Goal: Transaction & Acquisition: Download file/media

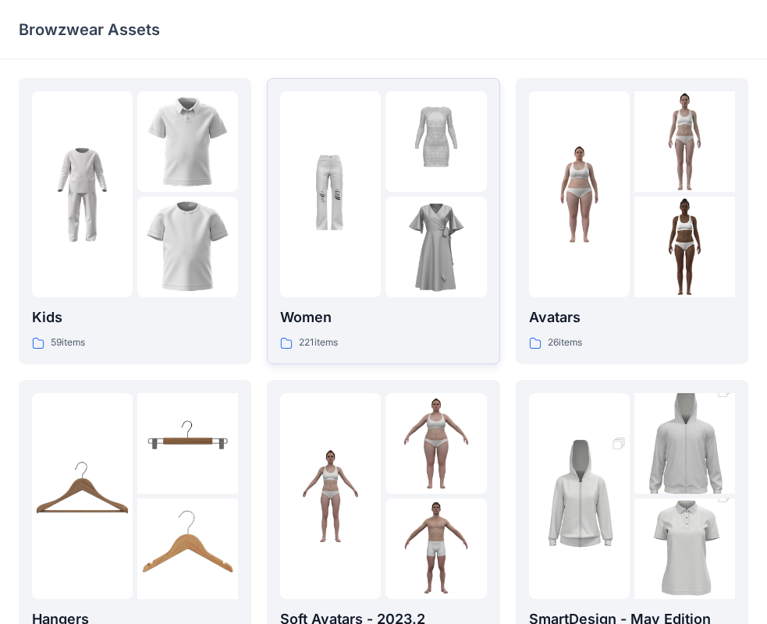
click at [335, 247] on div at bounding box center [330, 194] width 101 height 206
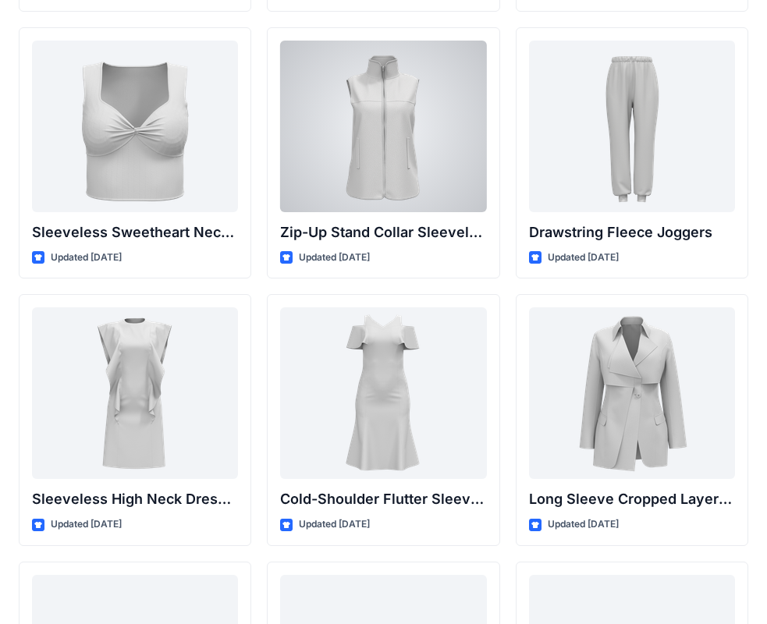
scroll to position [5406, 0]
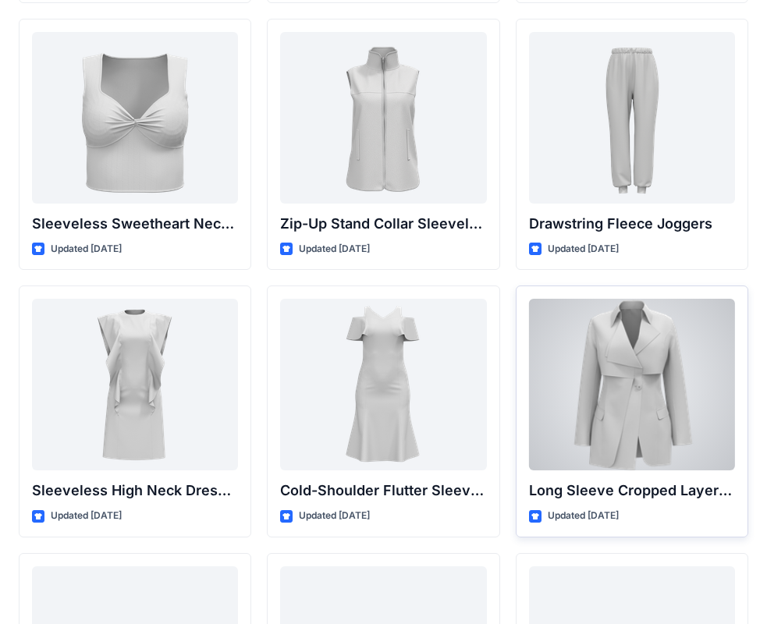
click at [634, 416] on div at bounding box center [632, 385] width 206 height 172
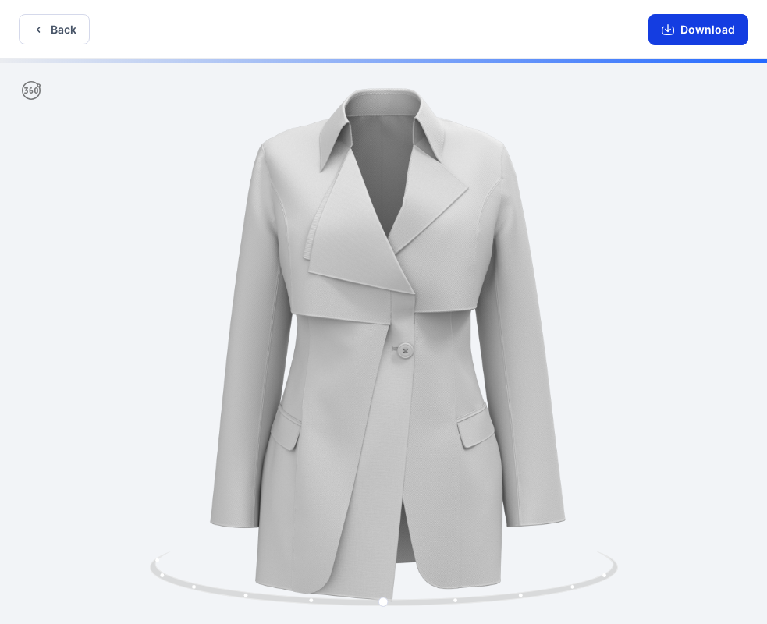
click at [681, 27] on button "Download" at bounding box center [698, 29] width 100 height 31
